Goal: Task Accomplishment & Management: Manage account settings

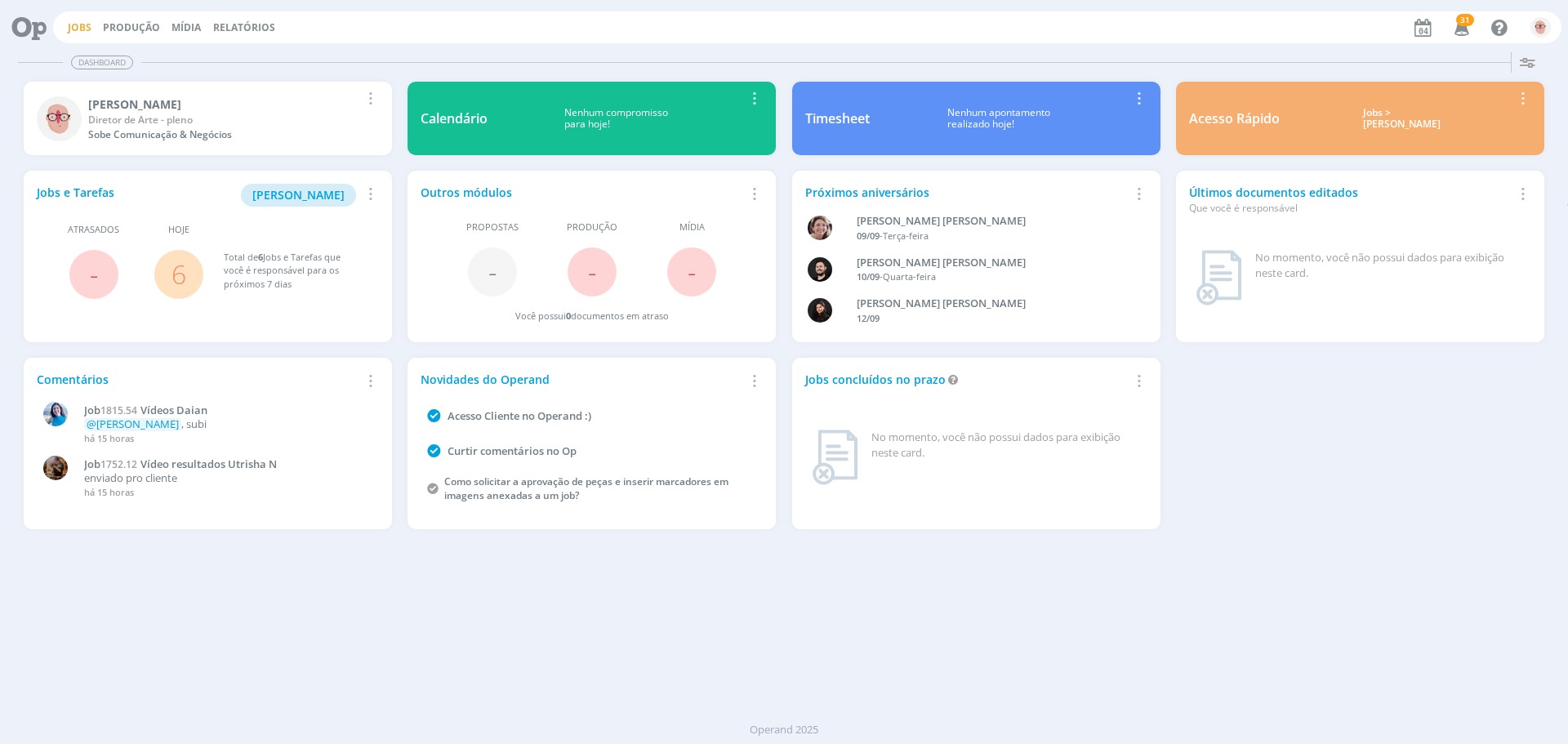
click at [80, 24] on link "Jobs" at bounding box center [80, 27] width 24 height 13
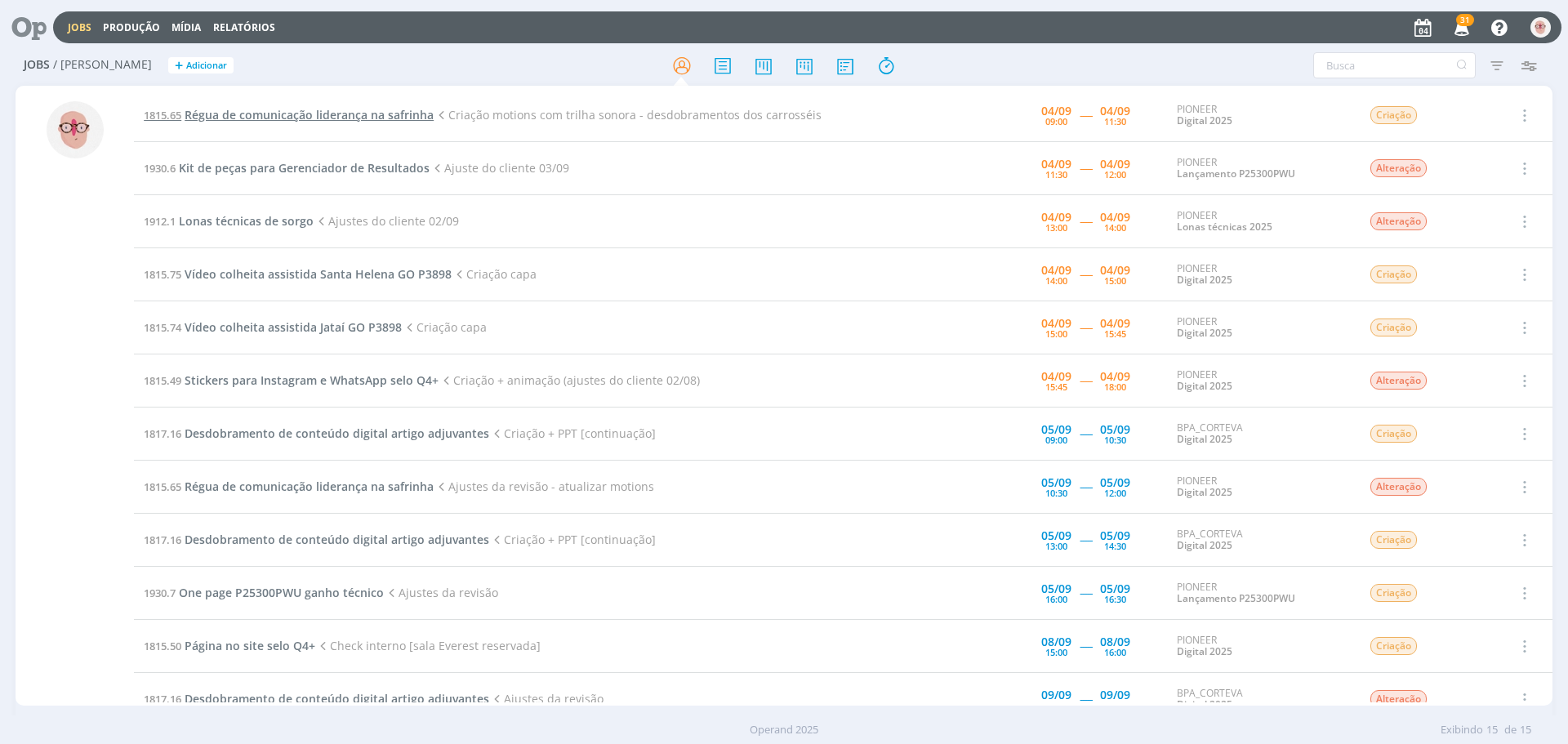
click at [250, 117] on span "Régua de comunicação liderança na safrinha" at bounding box center [309, 115] width 249 height 15
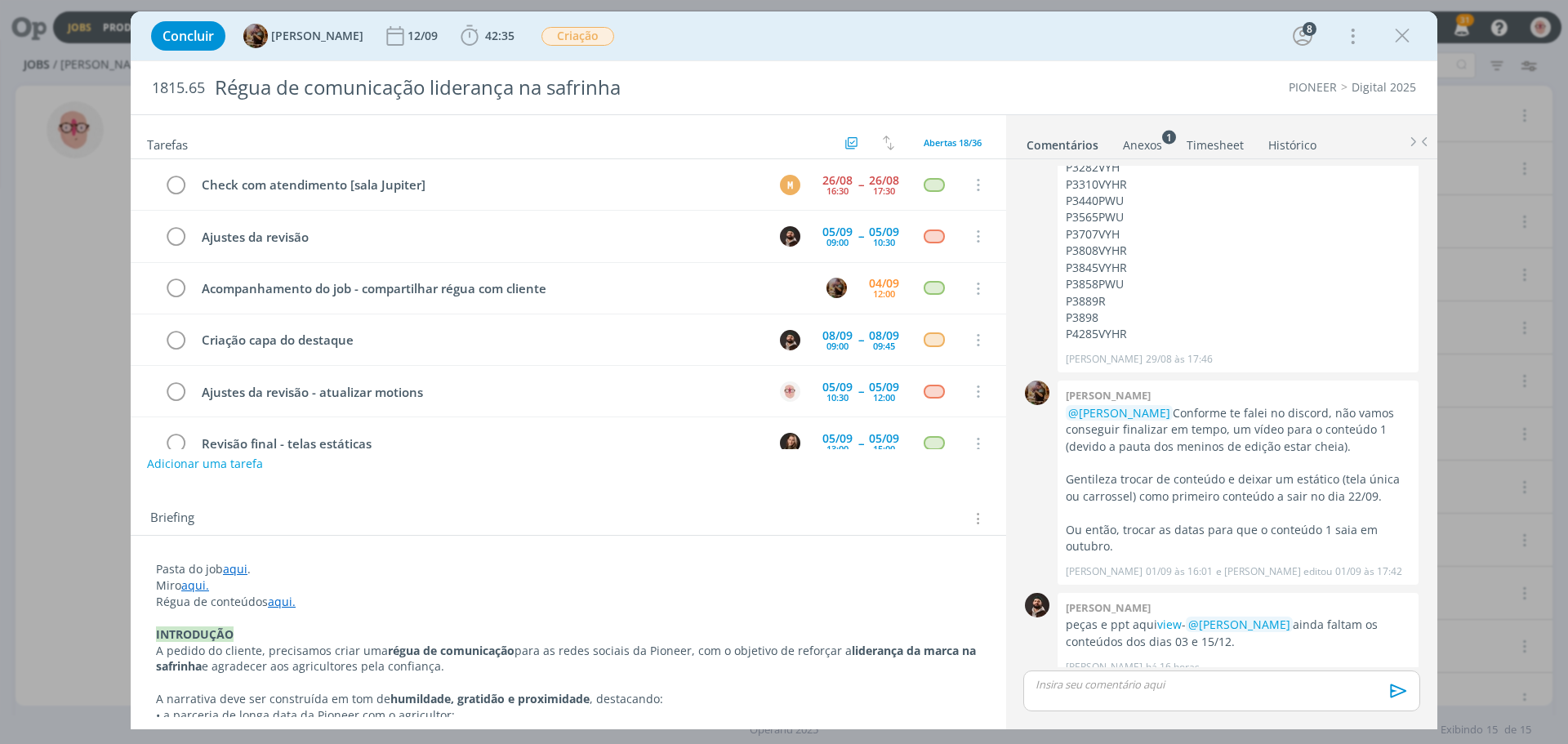
scroll to position [653, 0]
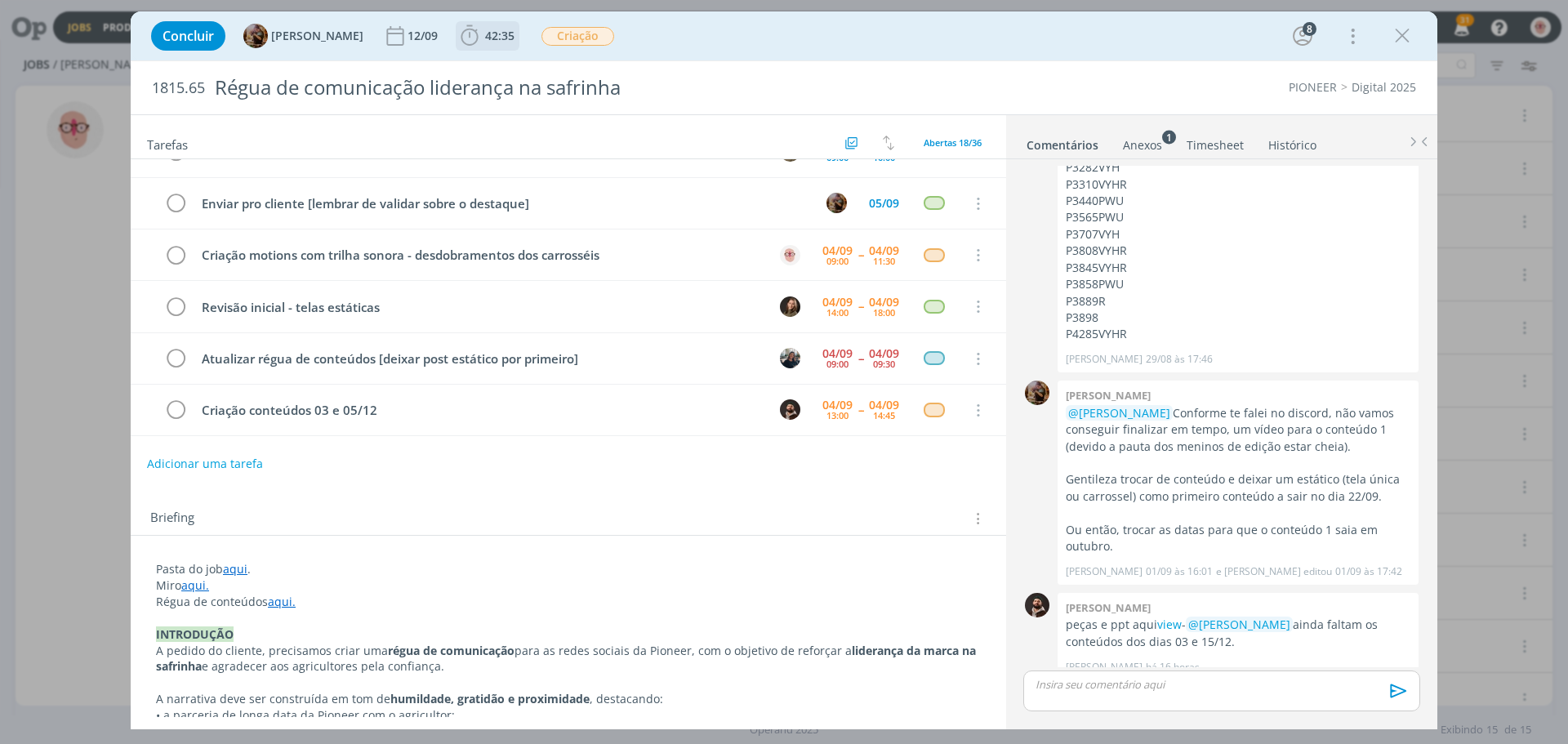
click at [495, 30] on span "42:35" at bounding box center [487, 36] width 60 height 25
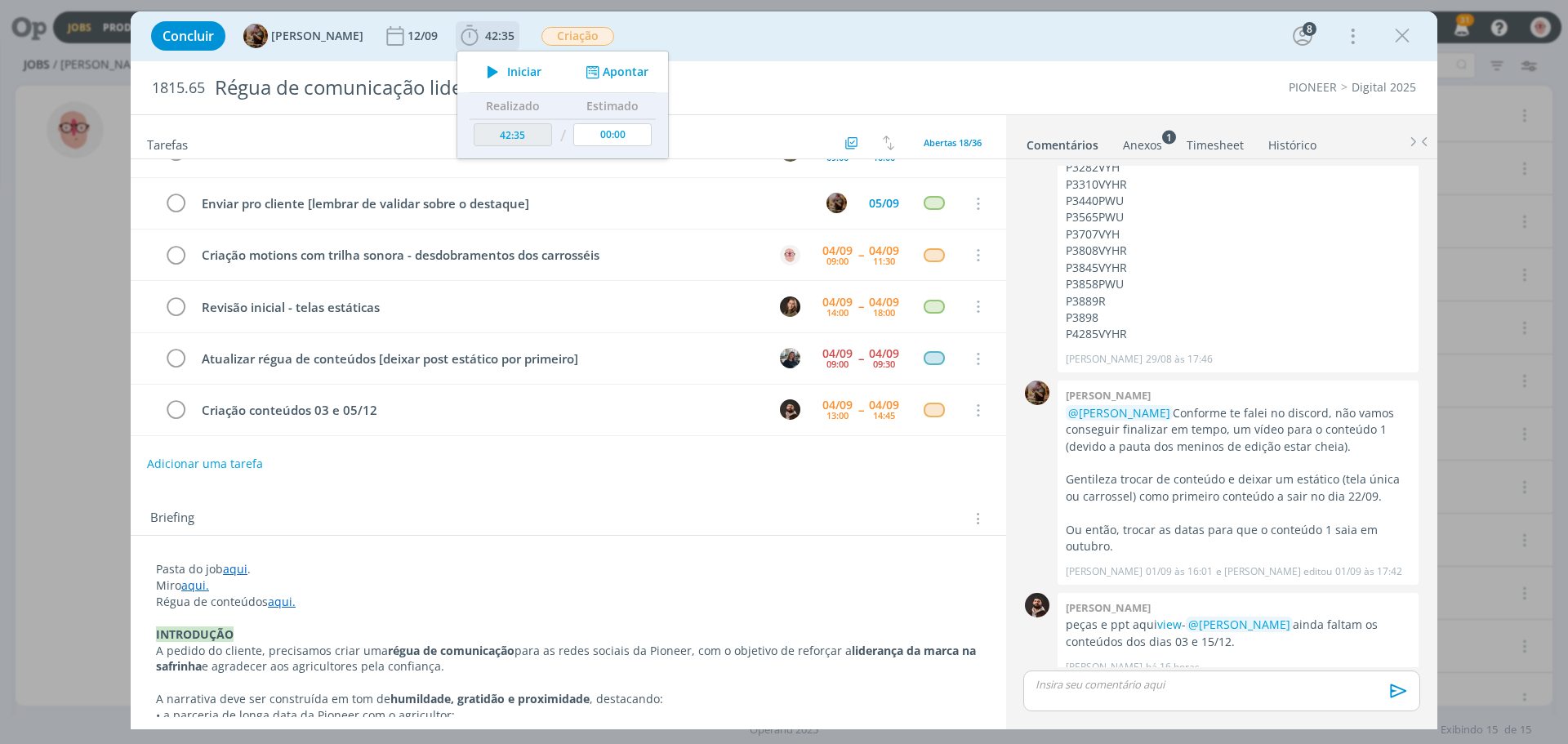
click at [505, 73] on icon "dialog" at bounding box center [493, 72] width 29 height 21
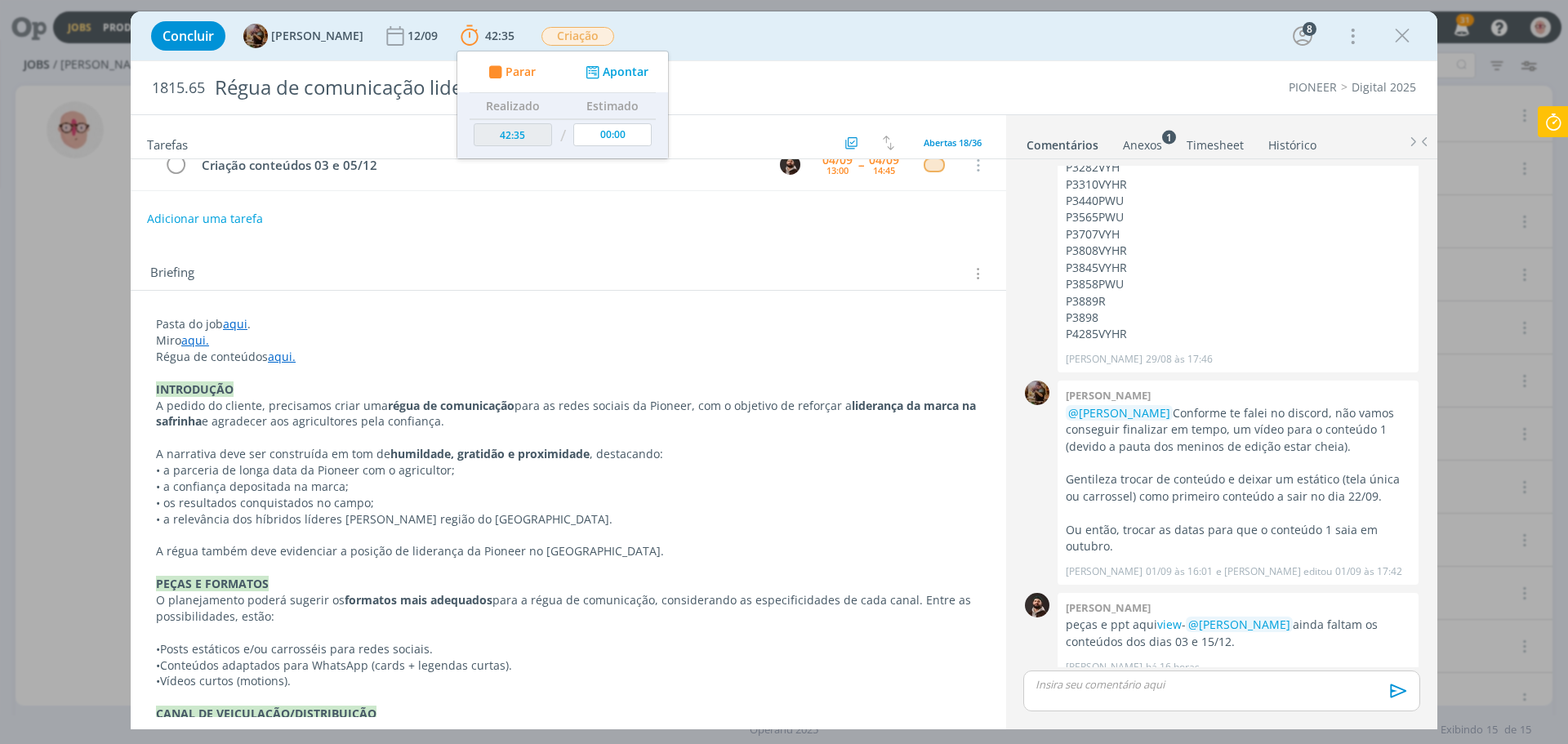
scroll to position [0, 0]
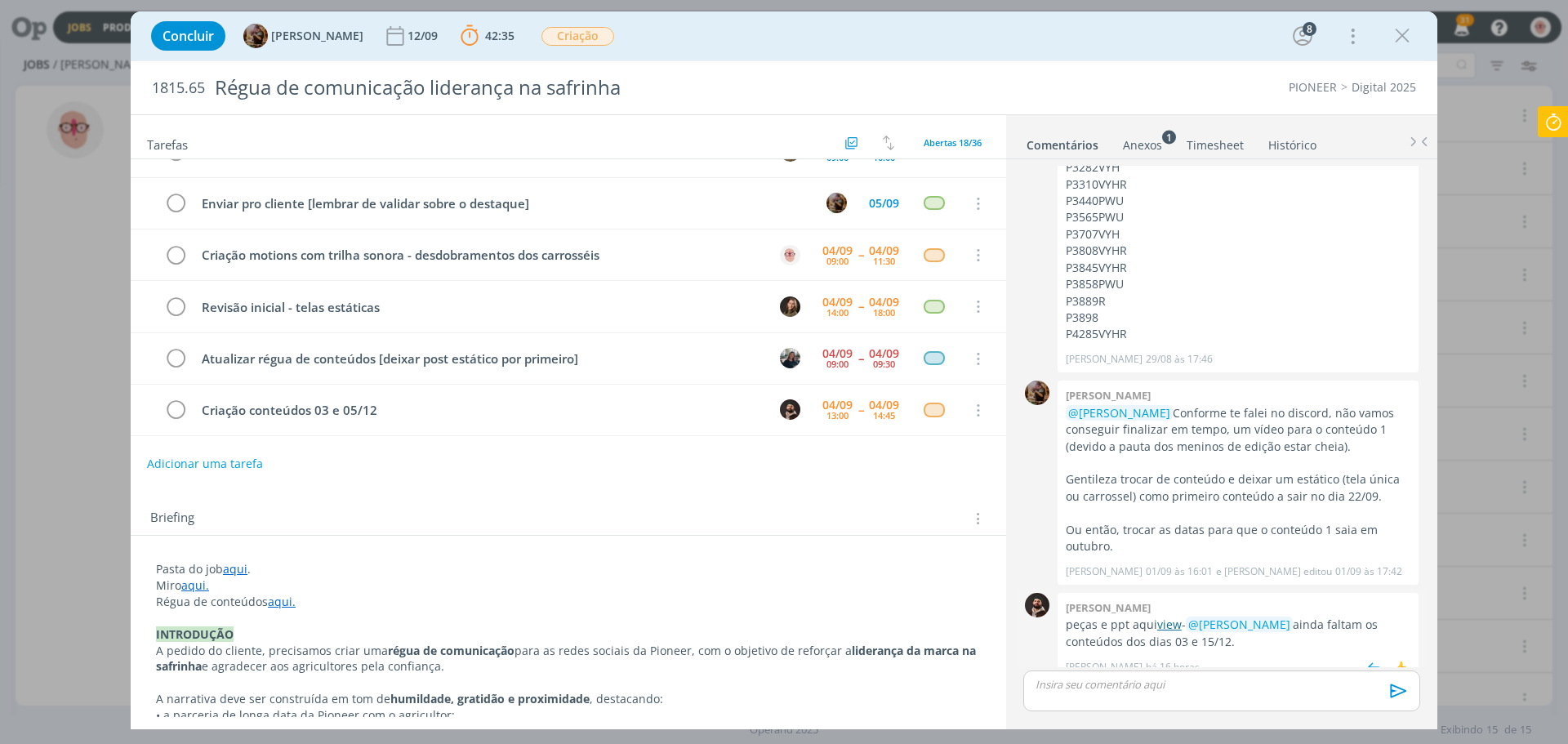
click at [1167, 616] on link "view" at bounding box center [1169, 624] width 25 height 15
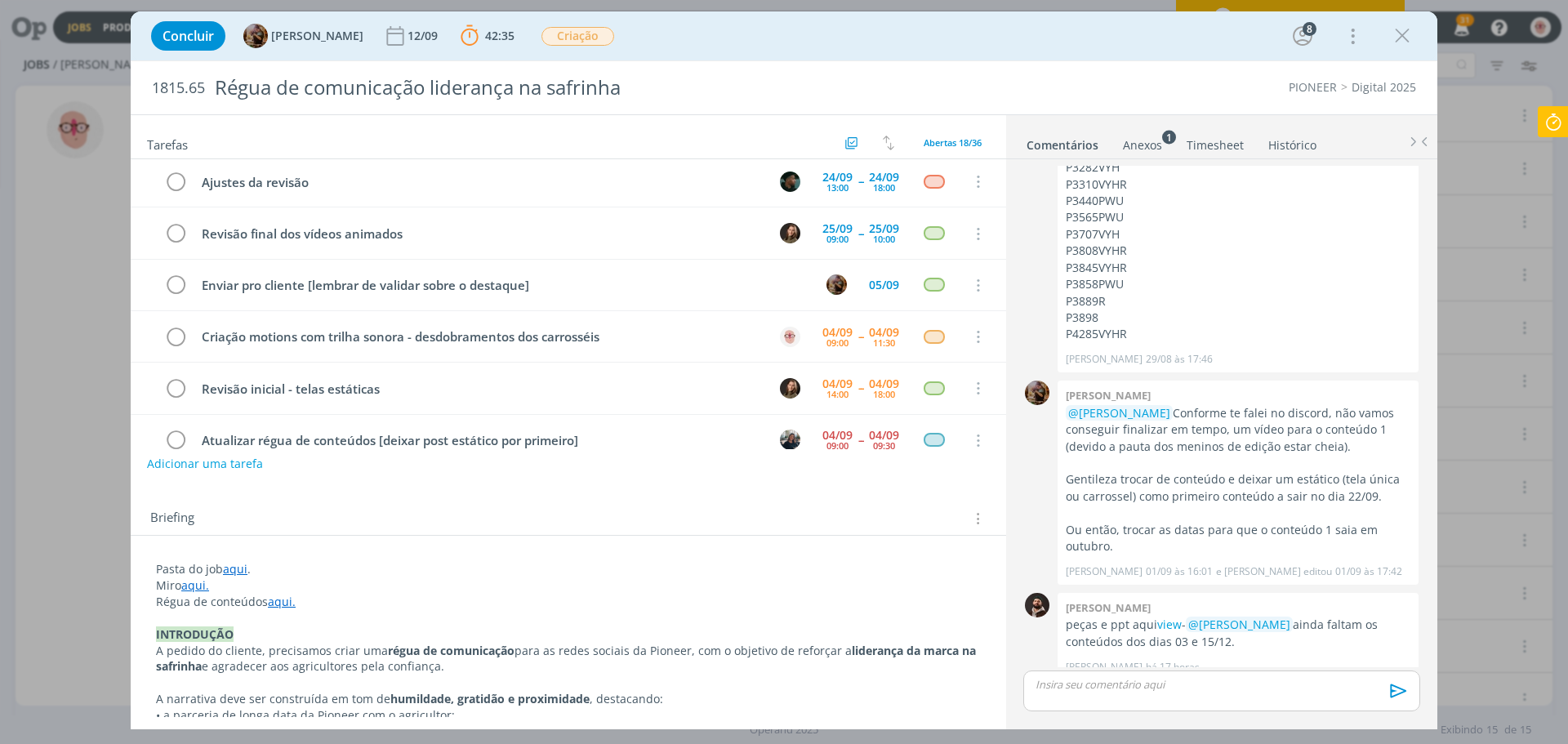
click at [1551, 118] on icon at bounding box center [1553, 122] width 30 height 32
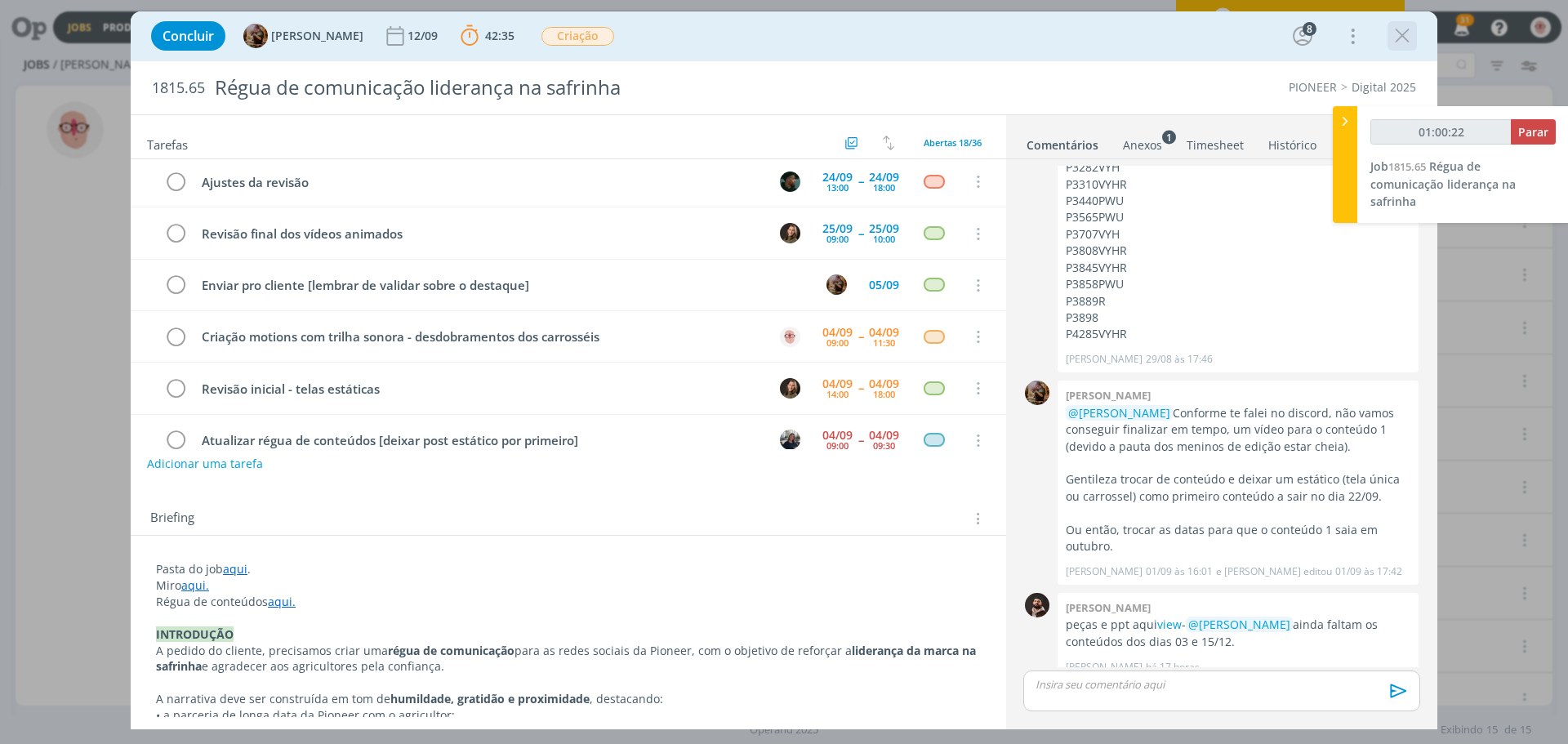
click at [1397, 33] on icon "dialog" at bounding box center [1402, 36] width 25 height 25
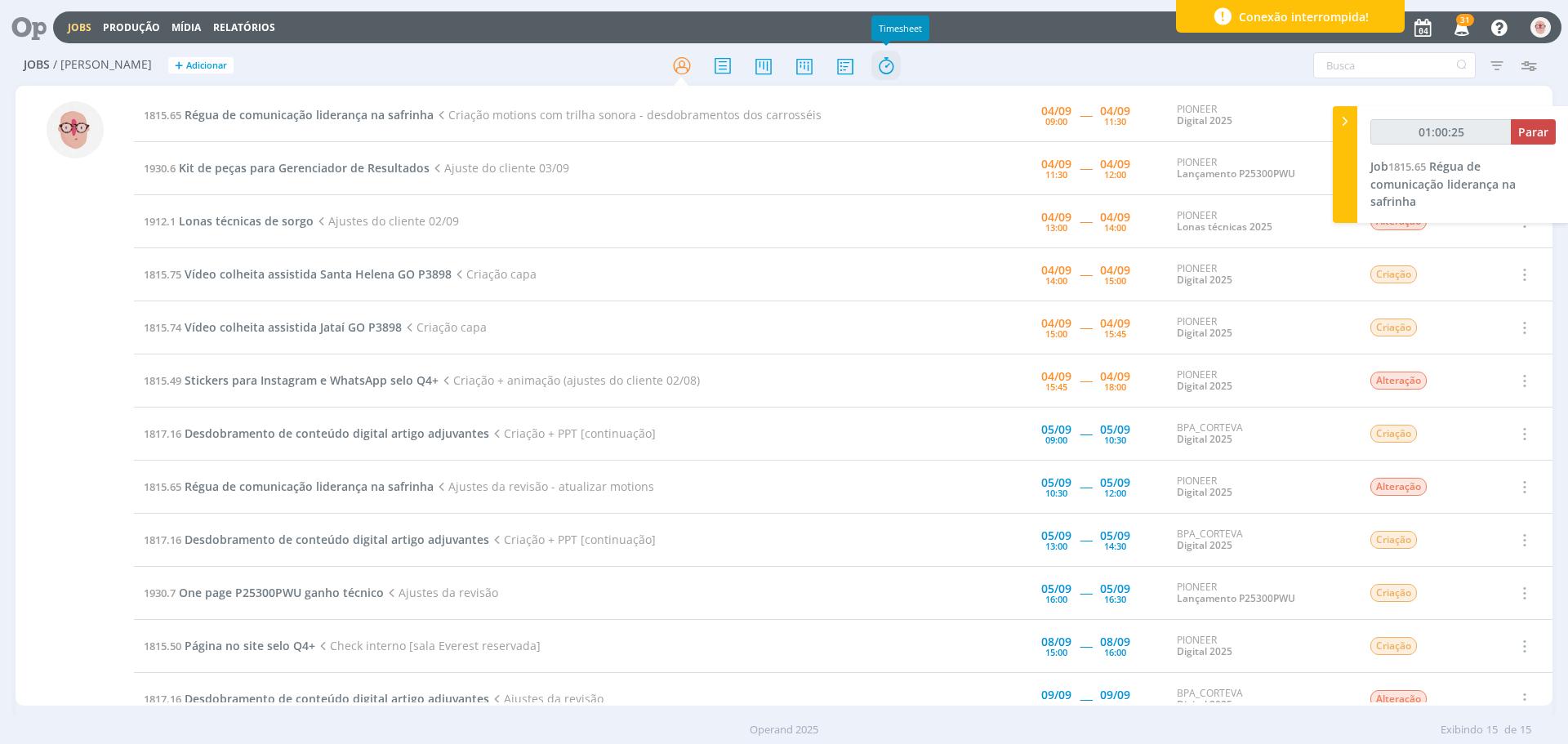
click at [881, 69] on icon at bounding box center [885, 65] width 30 height 32
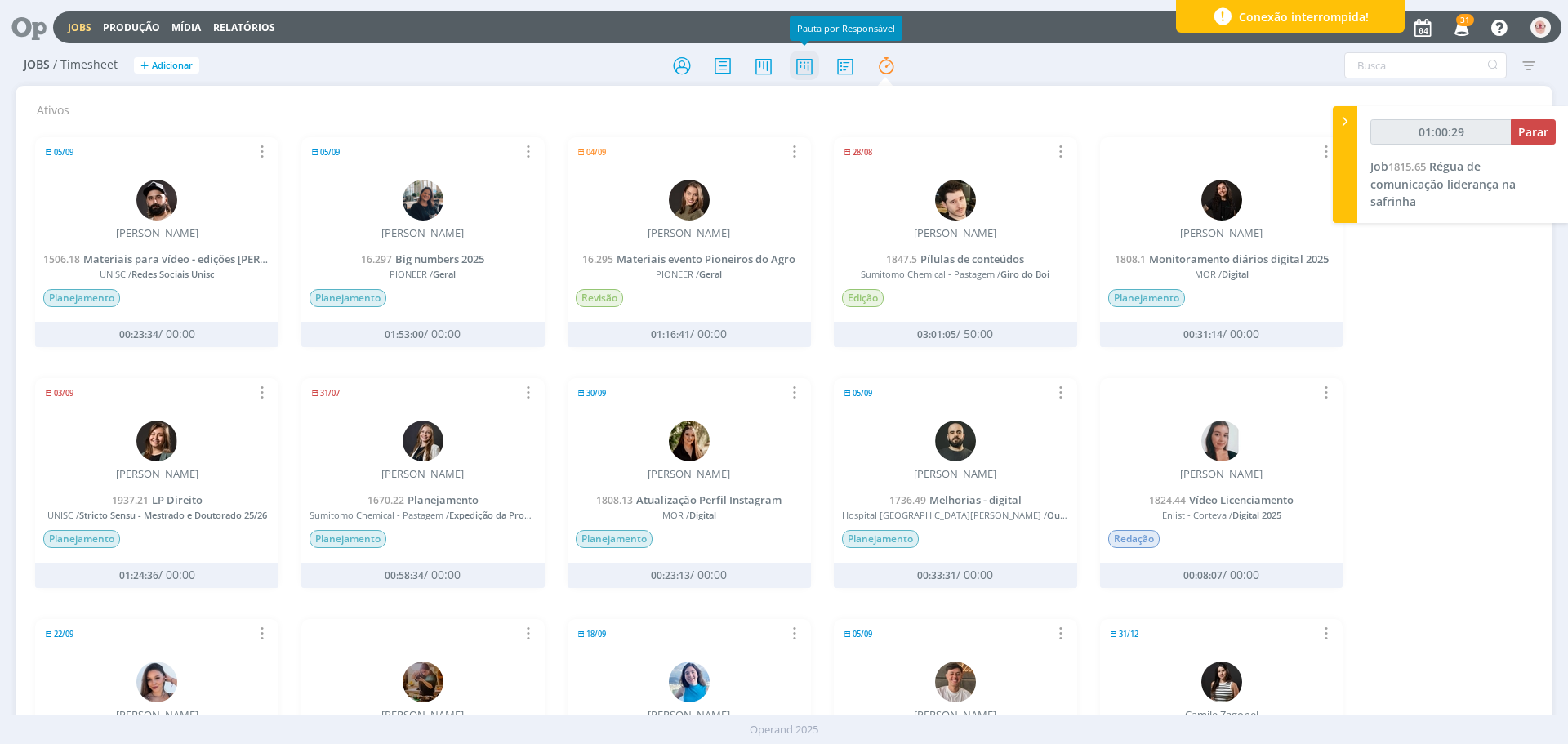
click at [810, 63] on icon at bounding box center [804, 65] width 30 height 32
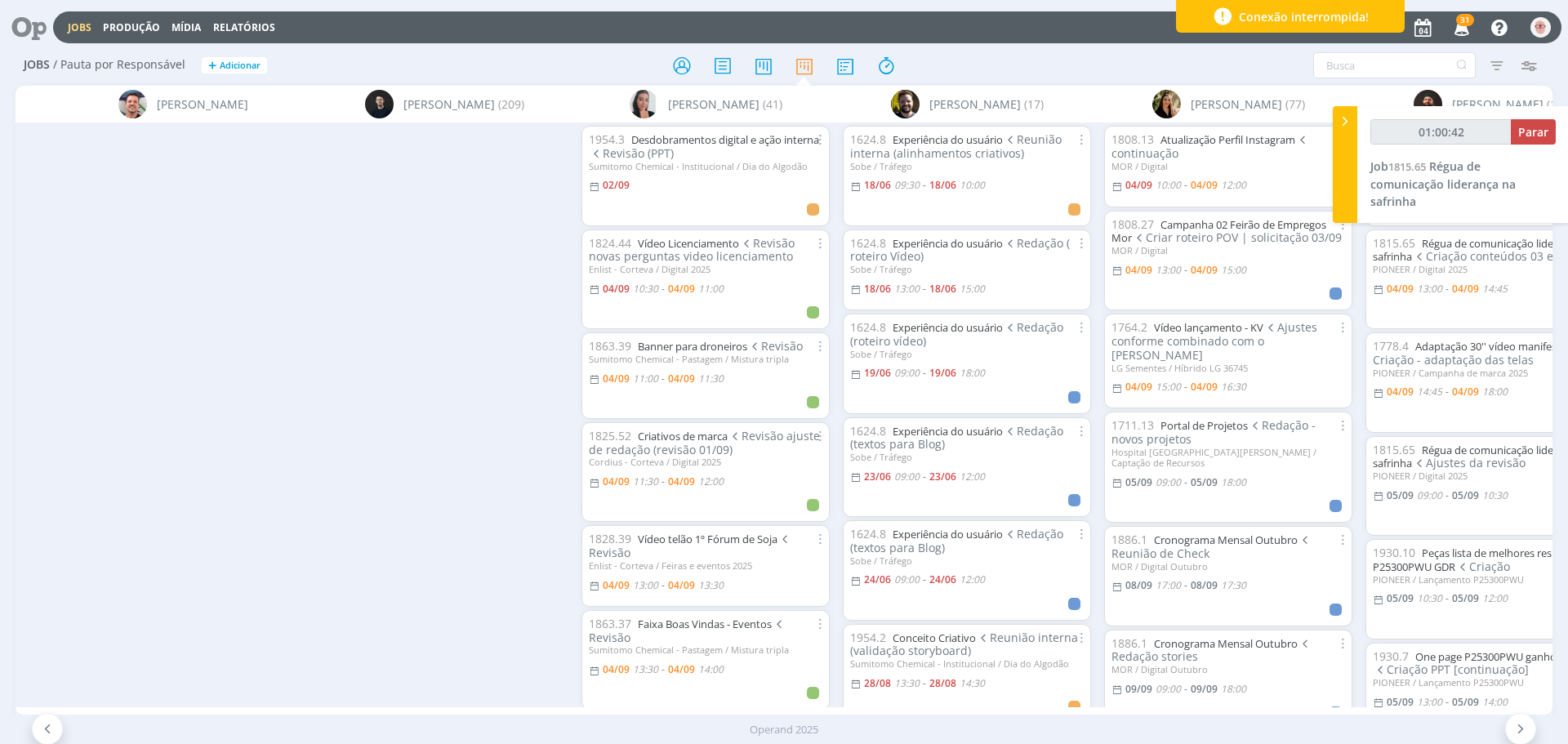
scroll to position [0, 3769]
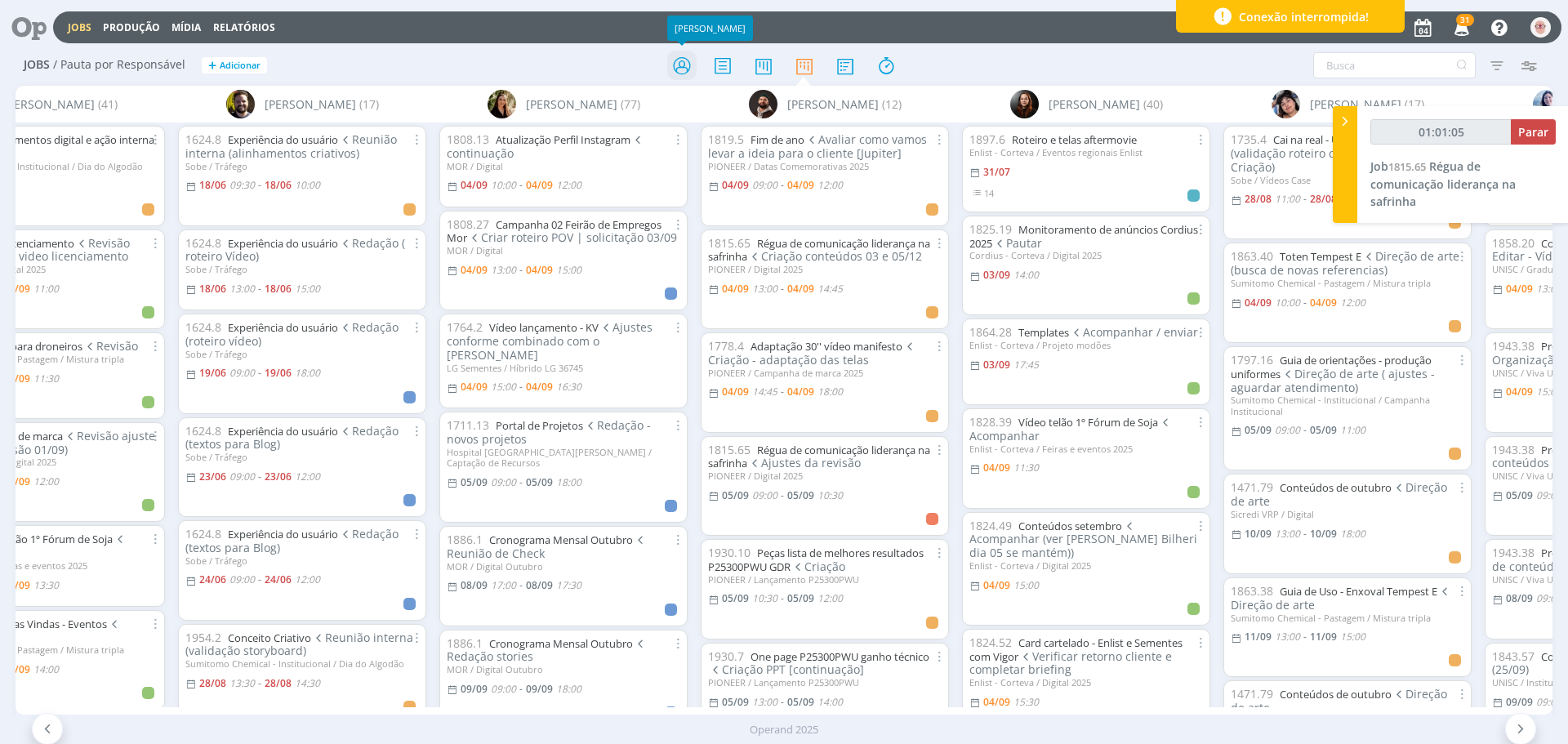
click at [687, 67] on icon at bounding box center [682, 65] width 30 height 32
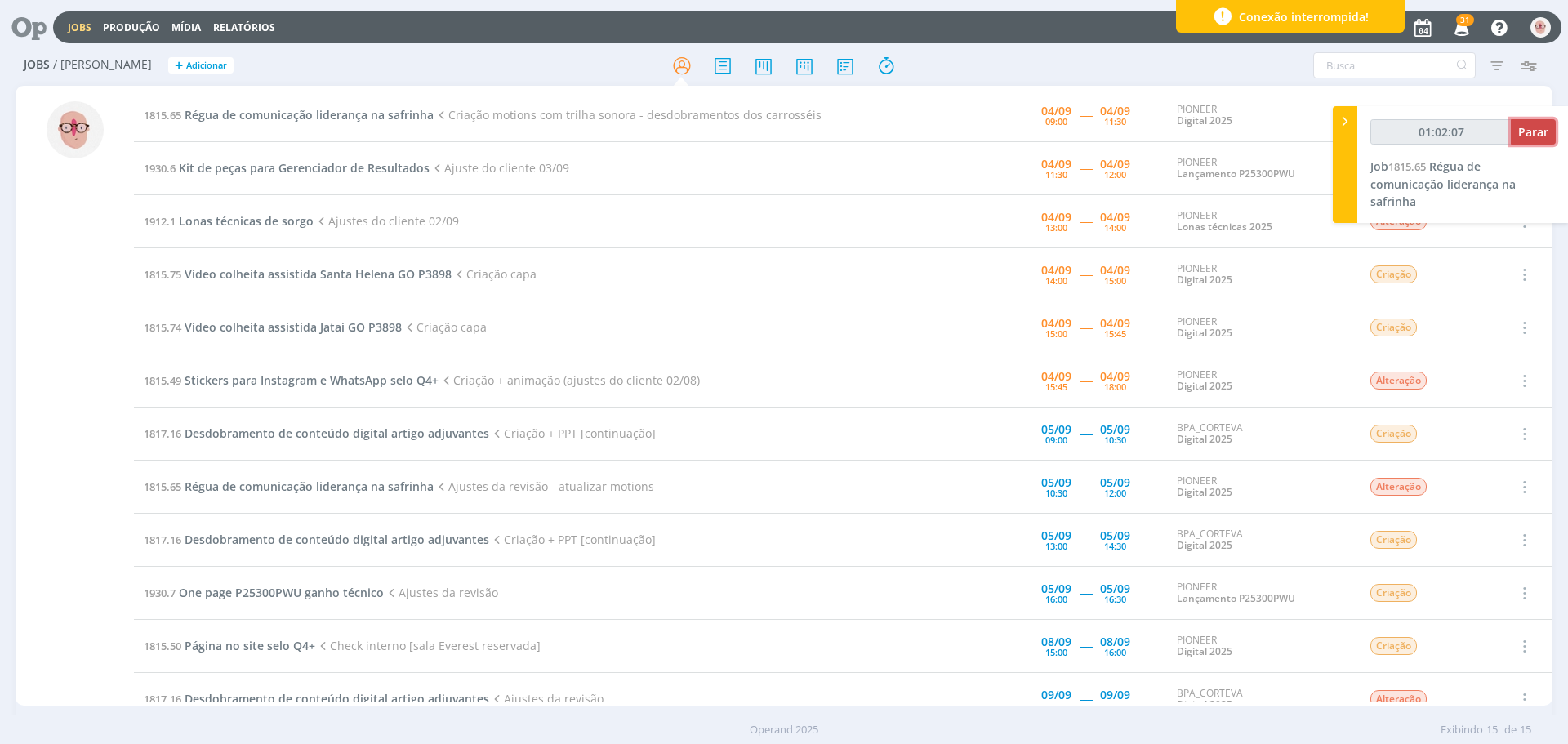
click at [1525, 138] on span "Parar" at bounding box center [1533, 131] width 30 height 15
type input "01:02:08"
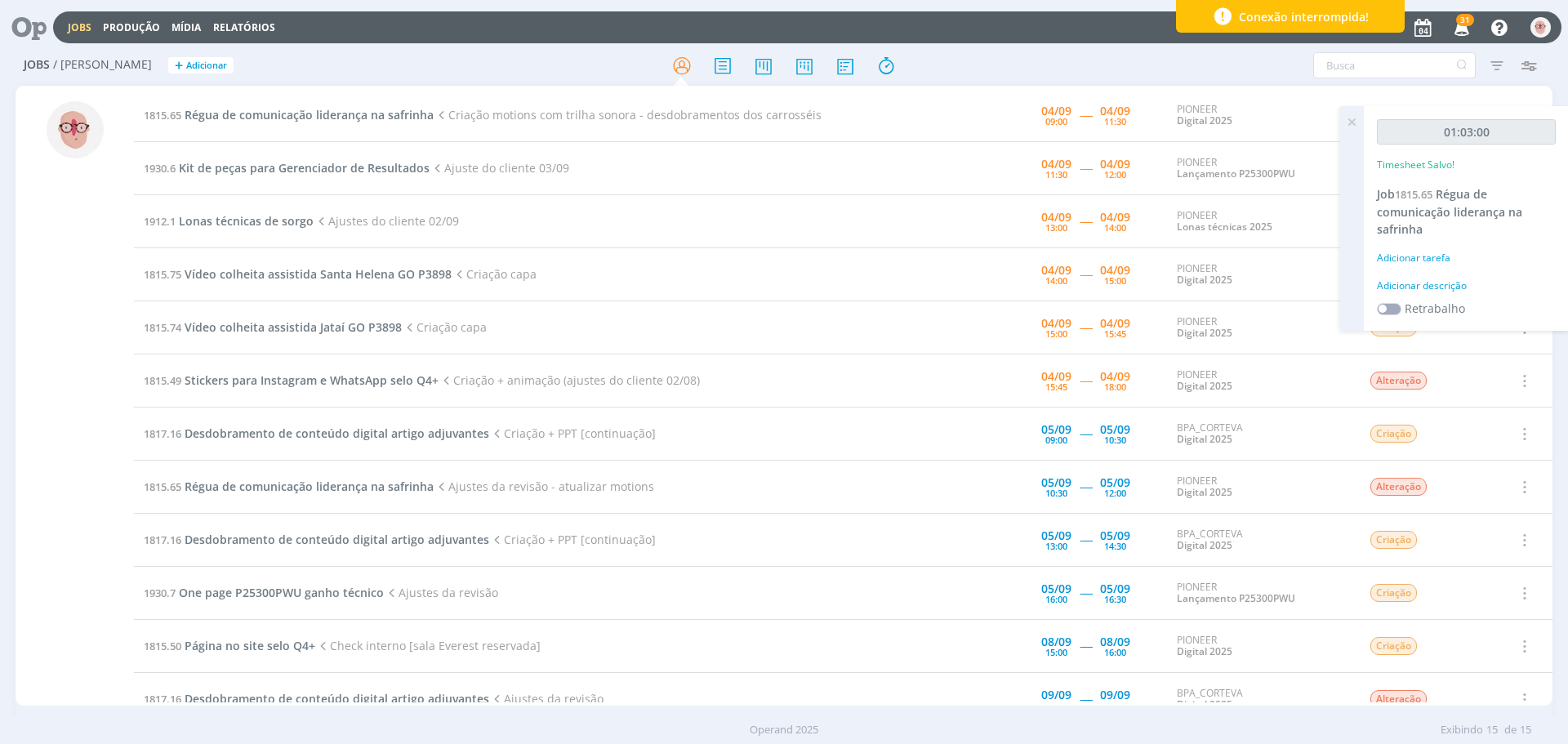
click at [1397, 290] on div "Adicionar descrição" at bounding box center [1465, 285] width 178 height 14
click at [1397, 290] on textarea at bounding box center [1466, 312] width 171 height 58
type textarea "Criação"
